Goal: Transaction & Acquisition: Download file/media

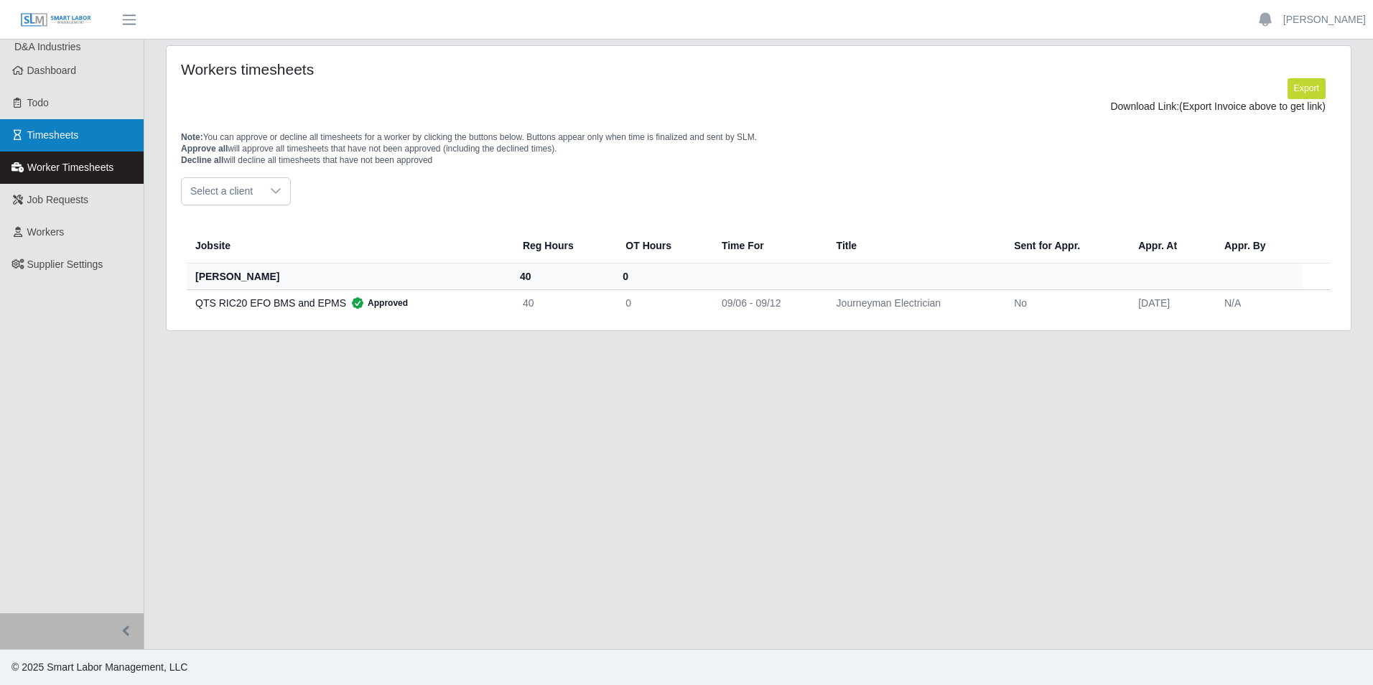
click at [68, 121] on link "Timesheets" at bounding box center [72, 135] width 144 height 32
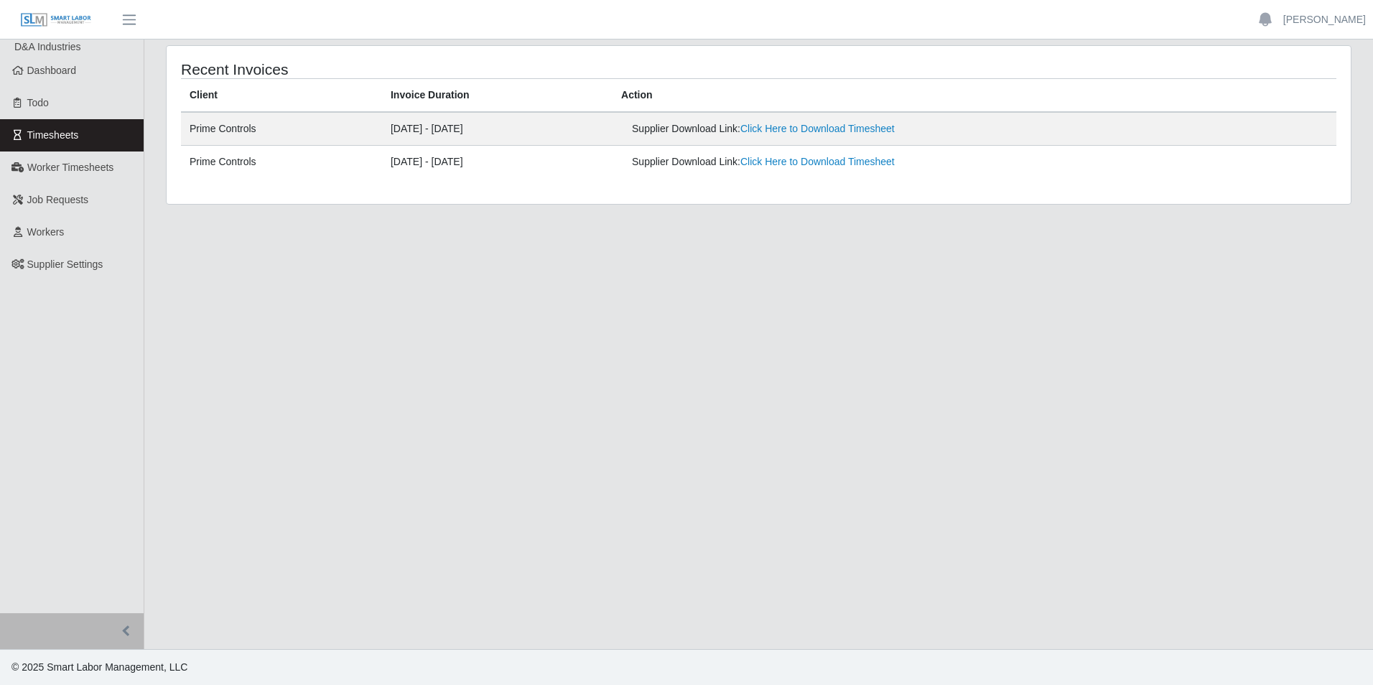
click at [896, 146] on td "Supplier Download Link: Click Here to Download Timesheet" at bounding box center [974, 162] width 724 height 33
click at [895, 130] on link "Click Here to Download Timesheet" at bounding box center [817, 128] width 154 height 11
click at [90, 201] on link "Job Requests" at bounding box center [72, 200] width 144 height 32
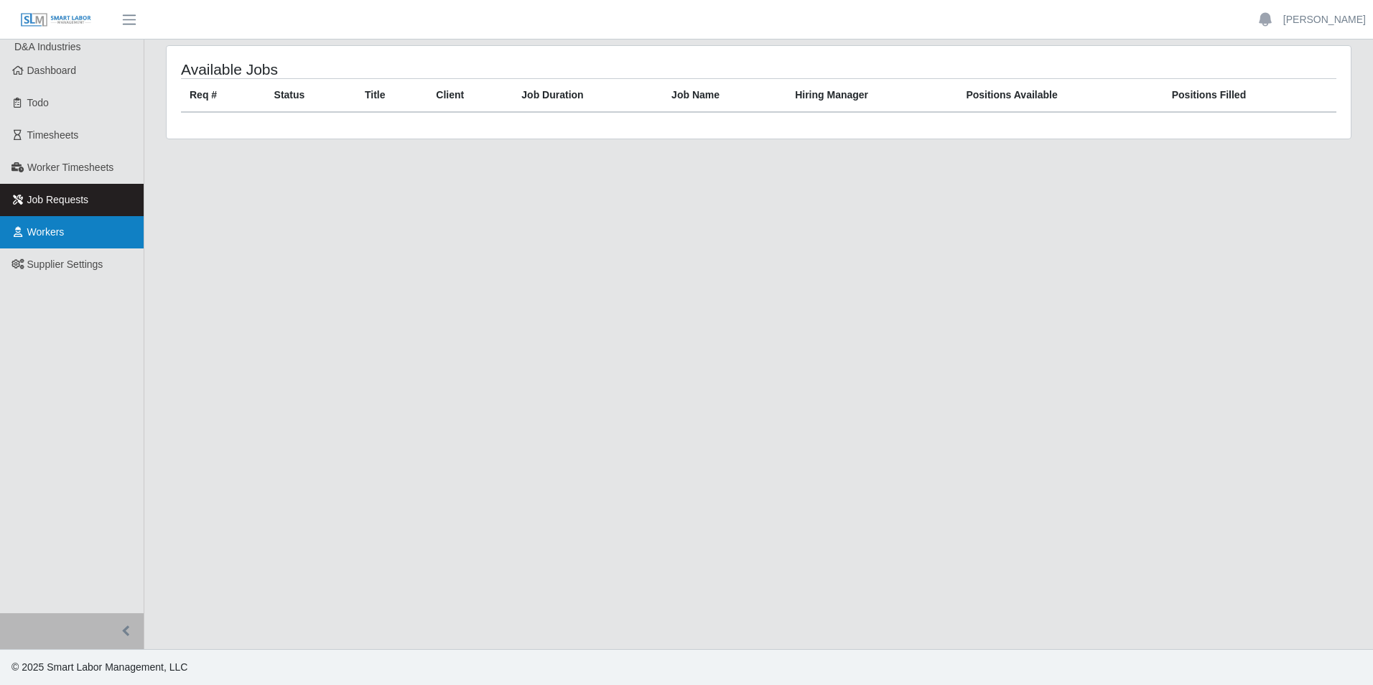
click at [101, 228] on link "Workers" at bounding box center [72, 232] width 144 height 32
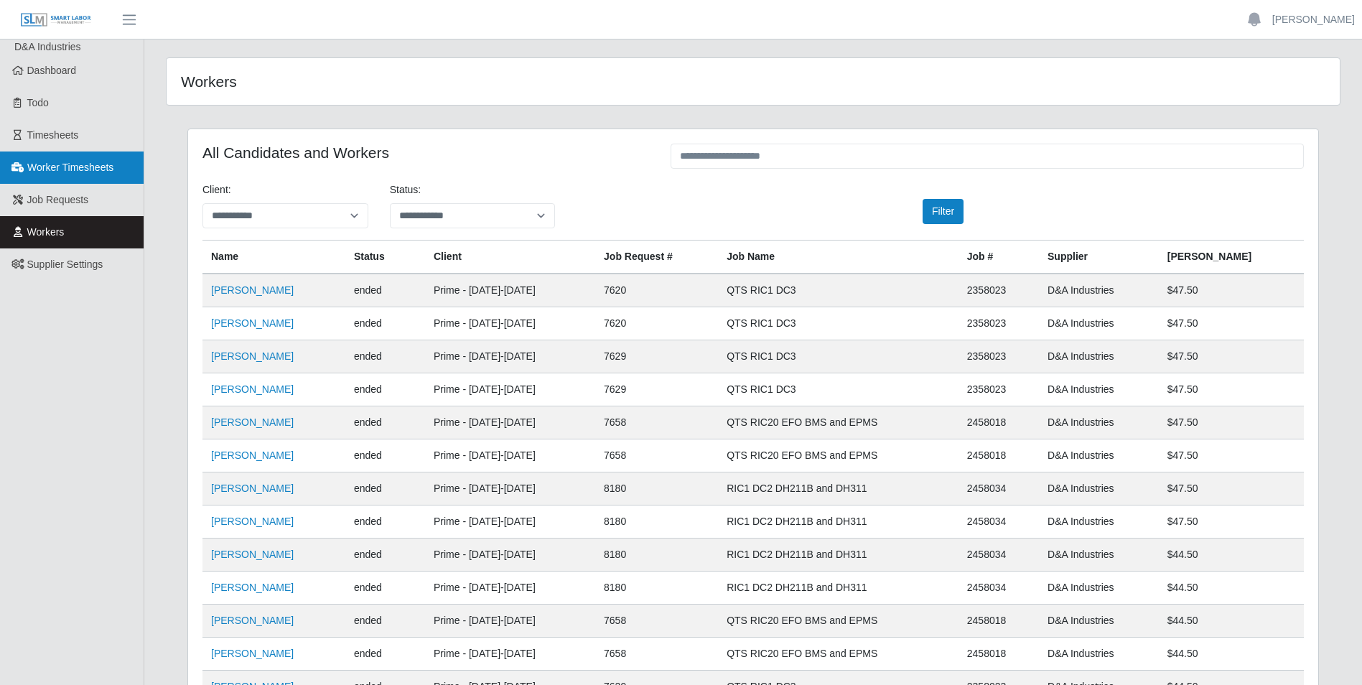
click at [83, 169] on span "Worker Timesheets" at bounding box center [70, 167] width 86 height 11
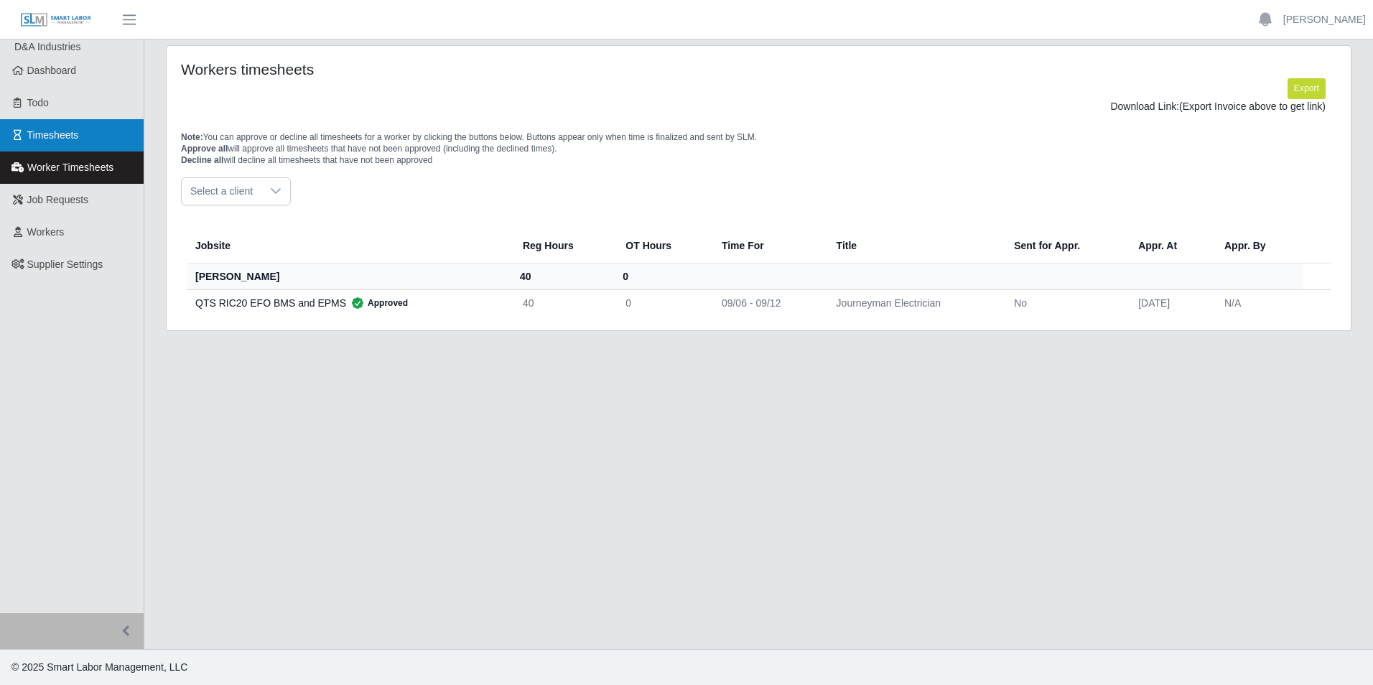
click at [78, 129] on link "Timesheets" at bounding box center [72, 135] width 144 height 32
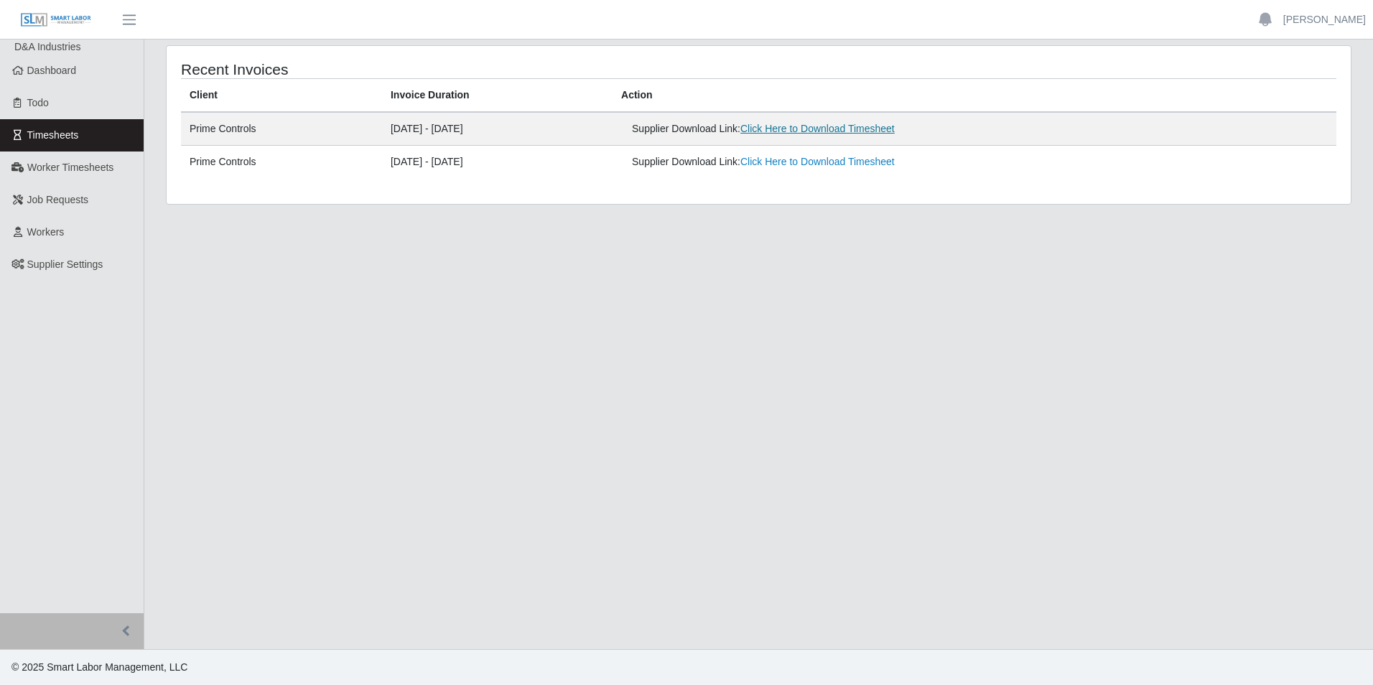
click at [828, 127] on link "Click Here to Download Timesheet" at bounding box center [817, 128] width 154 height 11
